Goal: Information Seeking & Learning: Learn about a topic

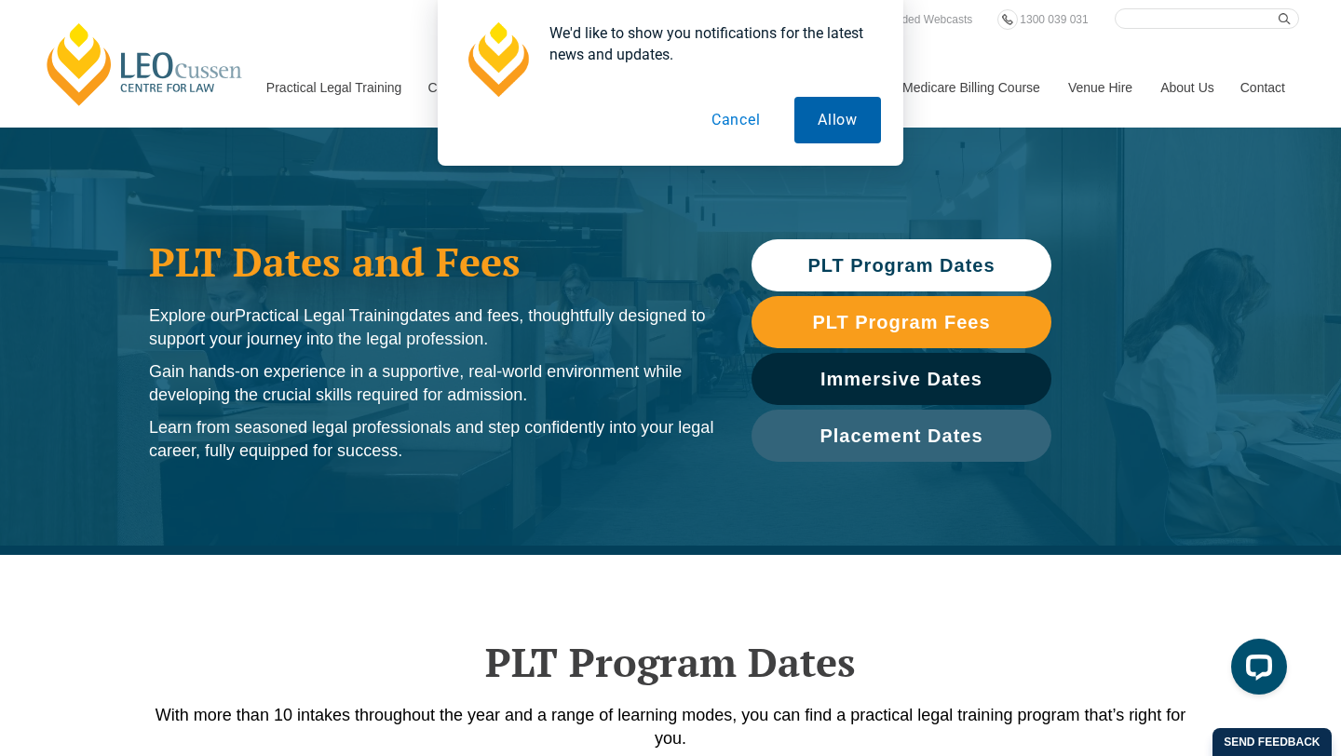
click at [830, 129] on button "Allow" at bounding box center [837, 120] width 87 height 47
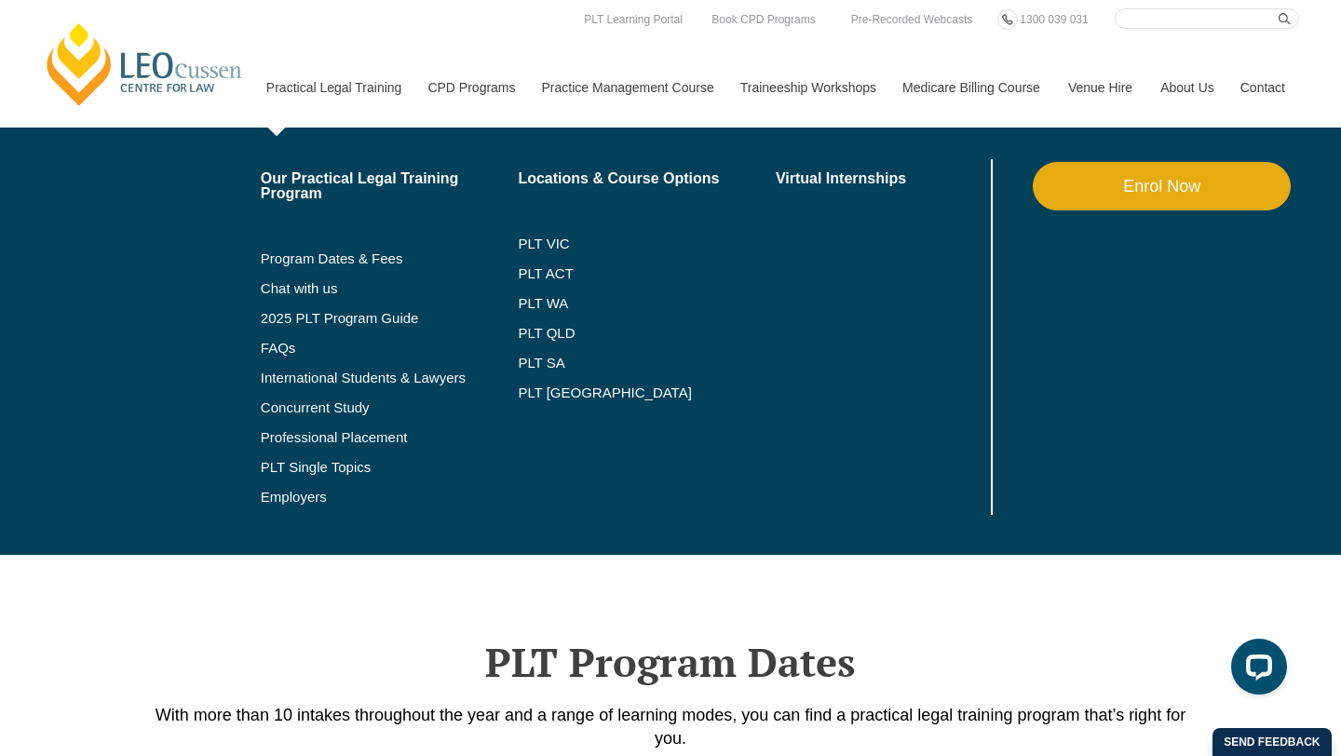
click at [522, 251] on li "PLT VIC" at bounding box center [647, 244] width 258 height 30
click at [522, 244] on link "PLT VIC" at bounding box center [647, 244] width 258 height 15
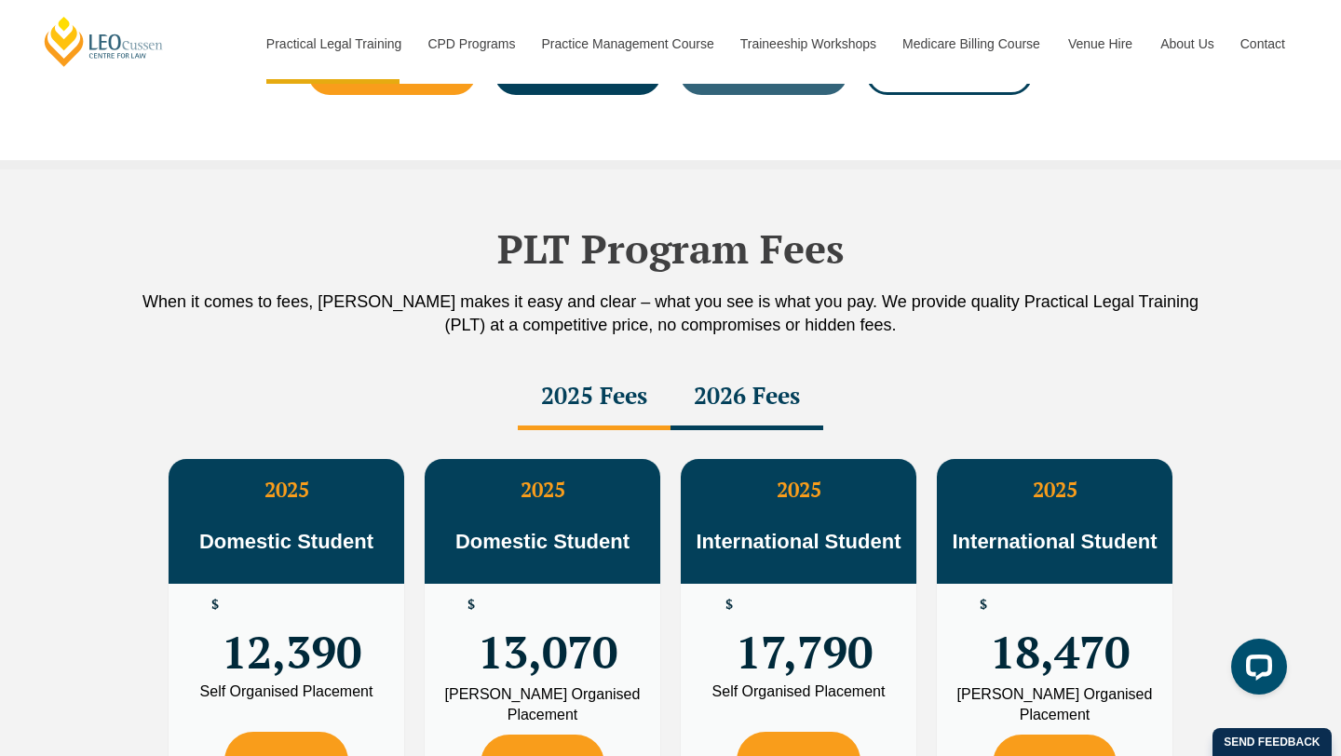
scroll to position [3260, 0]
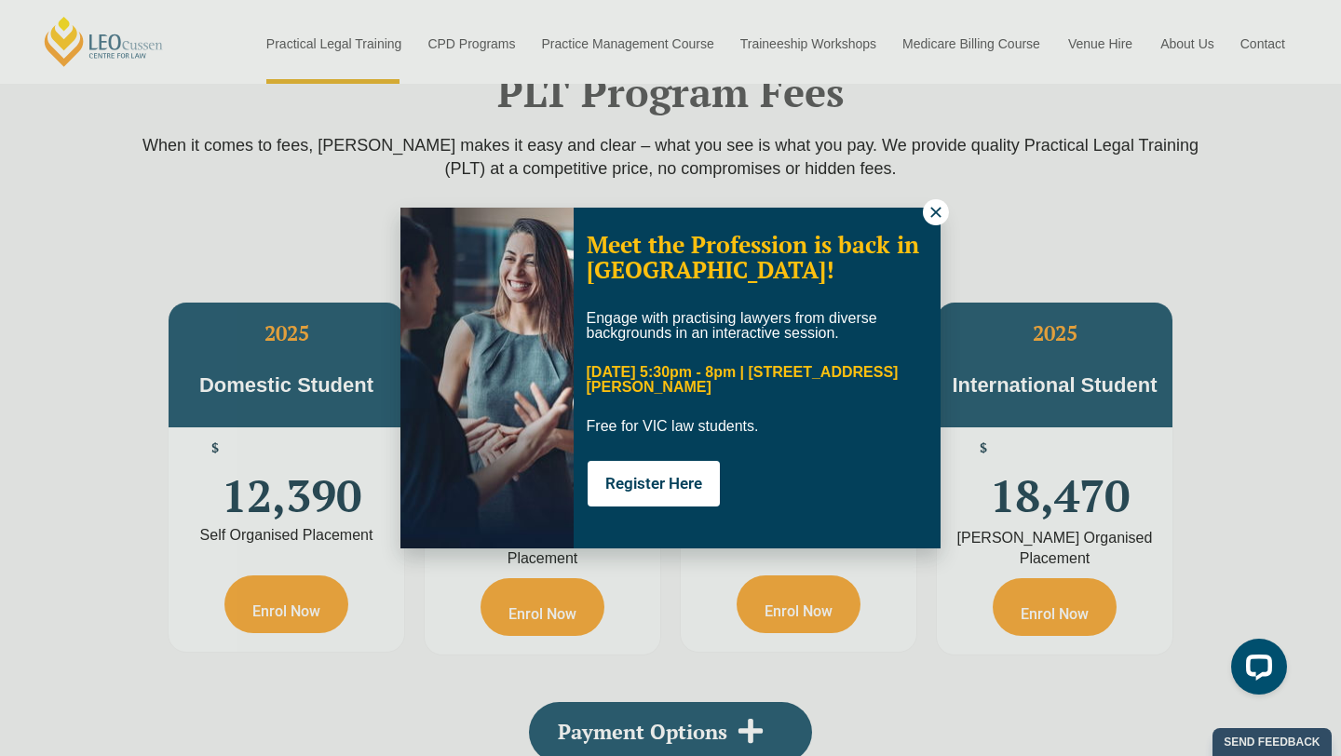
click at [932, 211] on icon at bounding box center [936, 212] width 17 height 17
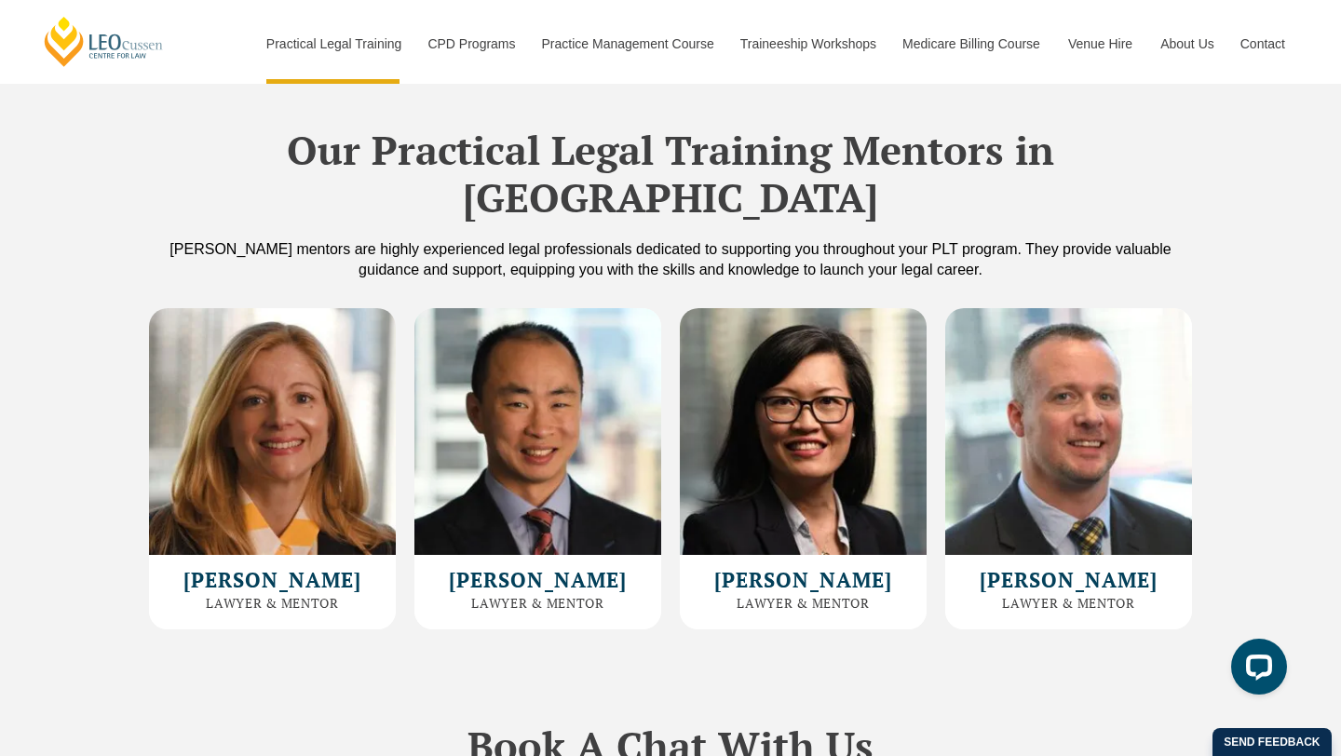
scroll to position [4997, 0]
